Goal: Transaction & Acquisition: Purchase product/service

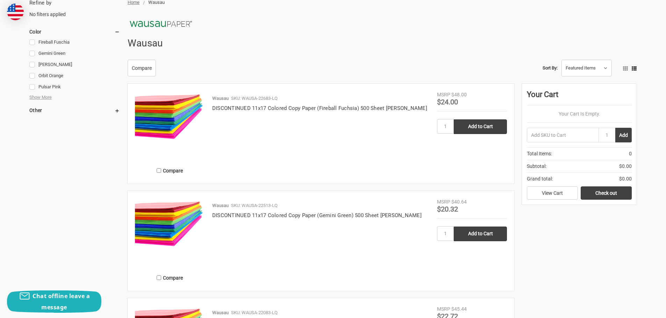
scroll to position [105, 0]
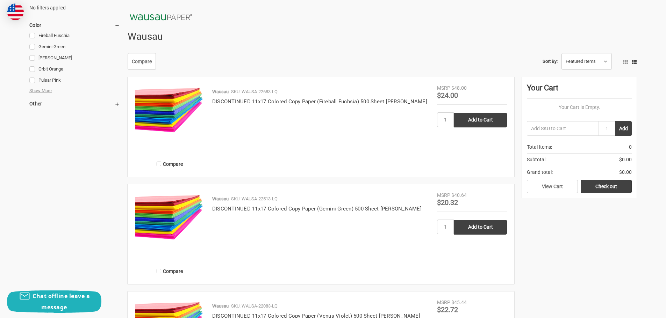
click at [160, 230] on img at bounding box center [170, 217] width 70 height 50
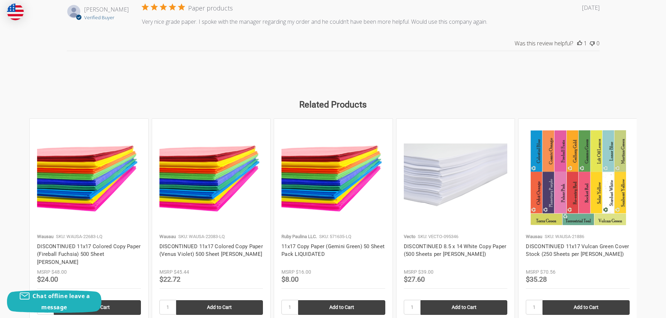
scroll to position [664, 0]
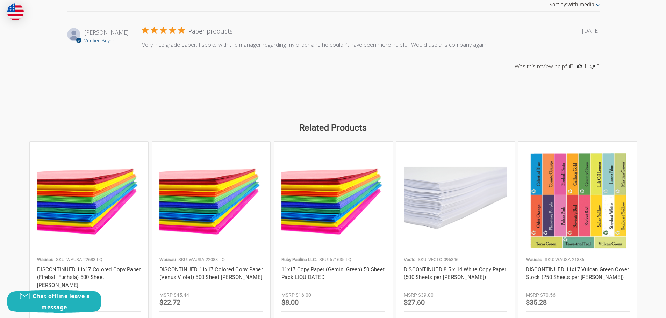
click at [613, 242] on img at bounding box center [578, 201] width 104 height 104
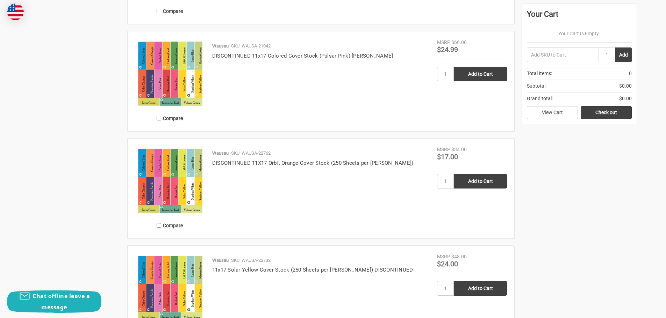
scroll to position [454, 0]
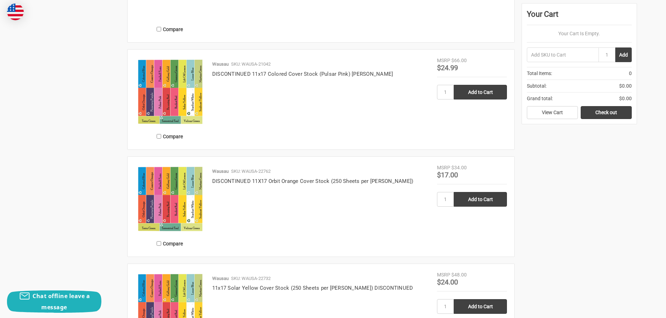
click at [199, 186] on img at bounding box center [170, 199] width 70 height 70
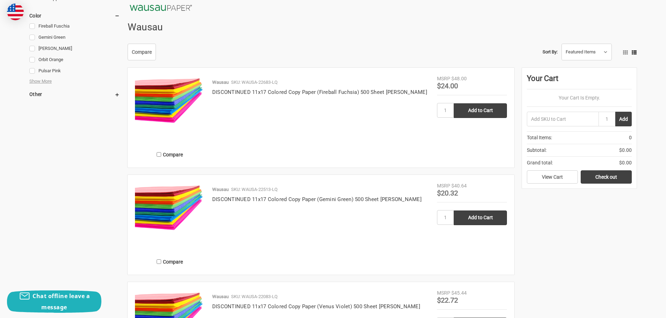
scroll to position [105, 0]
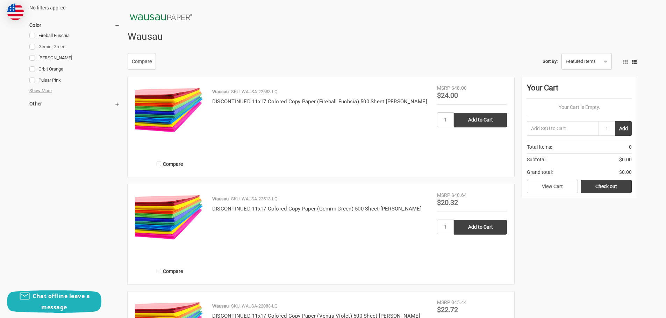
click at [33, 47] on link "Gemini Green" at bounding box center [74, 46] width 91 height 9
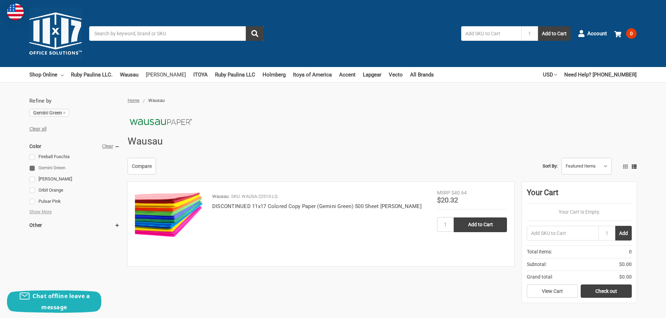
click at [165, 76] on link "[PERSON_NAME]" at bounding box center [166, 74] width 40 height 15
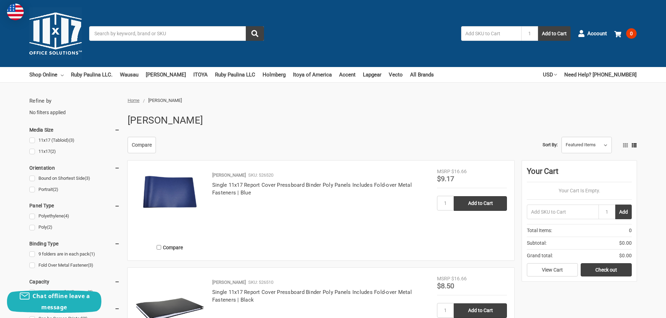
click at [97, 33] on input "Search" at bounding box center [176, 33] width 175 height 15
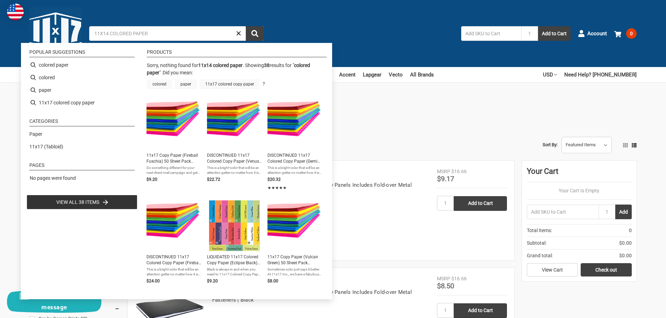
click at [109, 202] on li "View all 38 items" at bounding box center [82, 202] width 111 height 15
type input "colored paper"
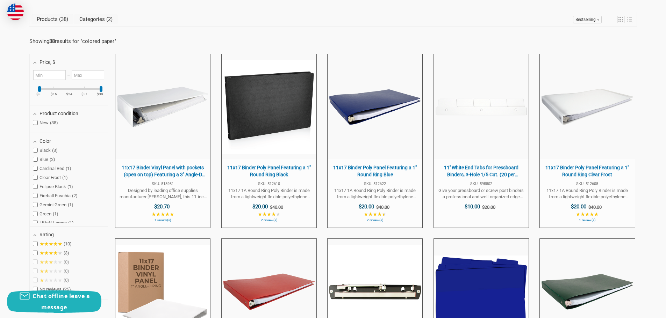
click at [93, 17] on link "Categories 2" at bounding box center [96, 19] width 44 height 10
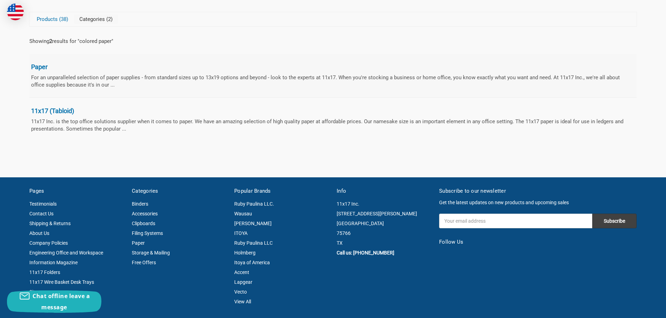
click at [37, 65] on span "Paper" at bounding box center [331, 67] width 601 height 8
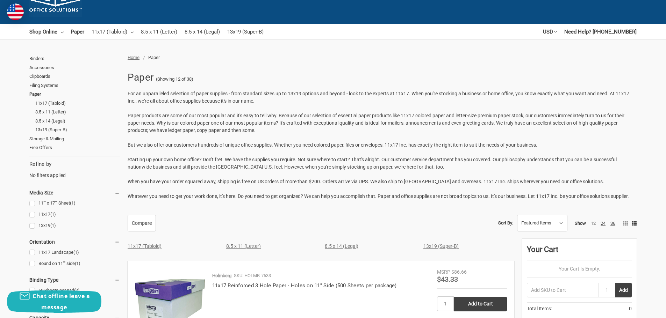
scroll to position [105, 0]
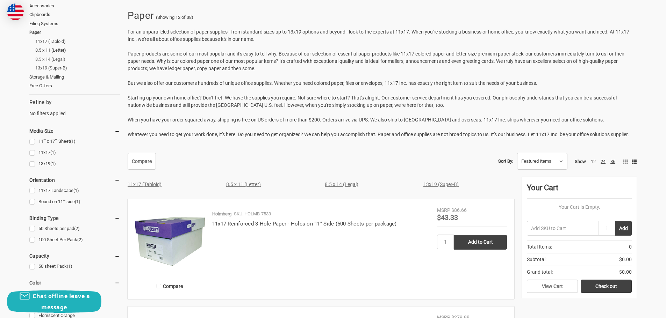
click at [49, 58] on link "8.5 x 14 (Legal)" at bounding box center [77, 59] width 85 height 9
